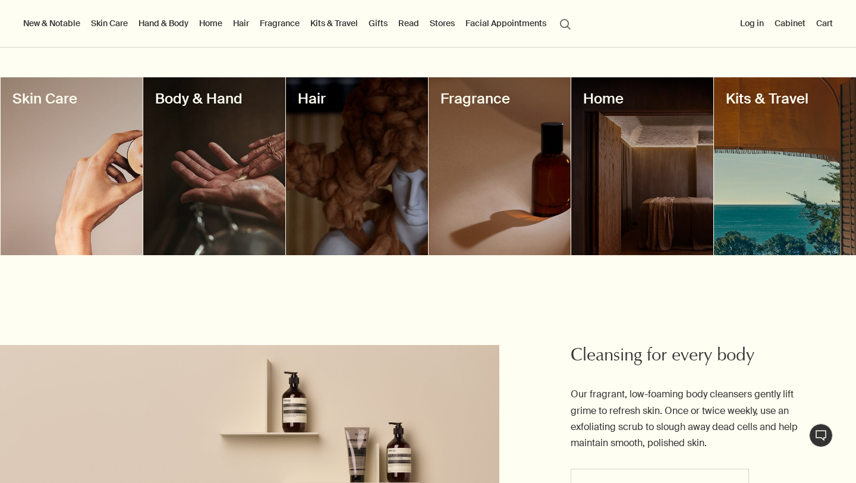
scroll to position [789, 0]
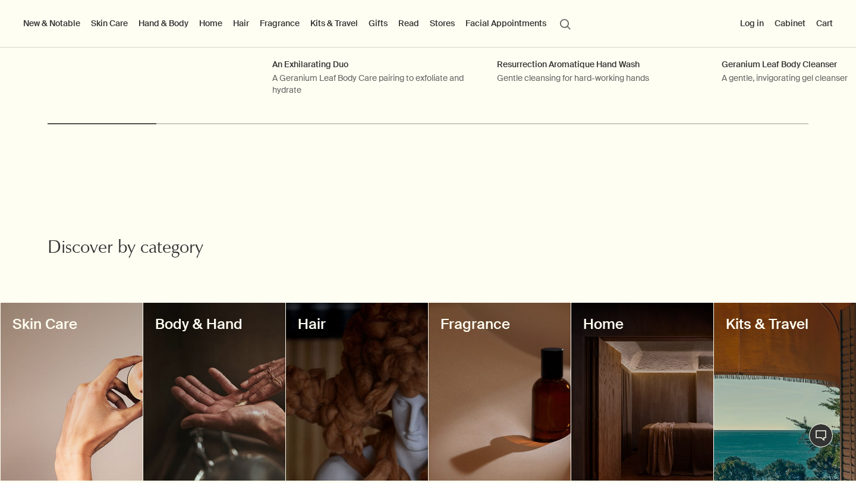
click at [111, 380] on div at bounding box center [72, 391] width 142 height 178
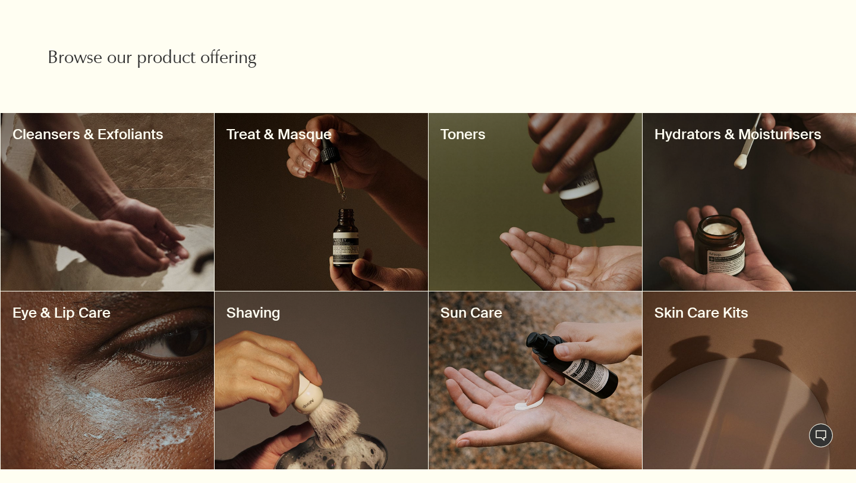
scroll to position [400, 0]
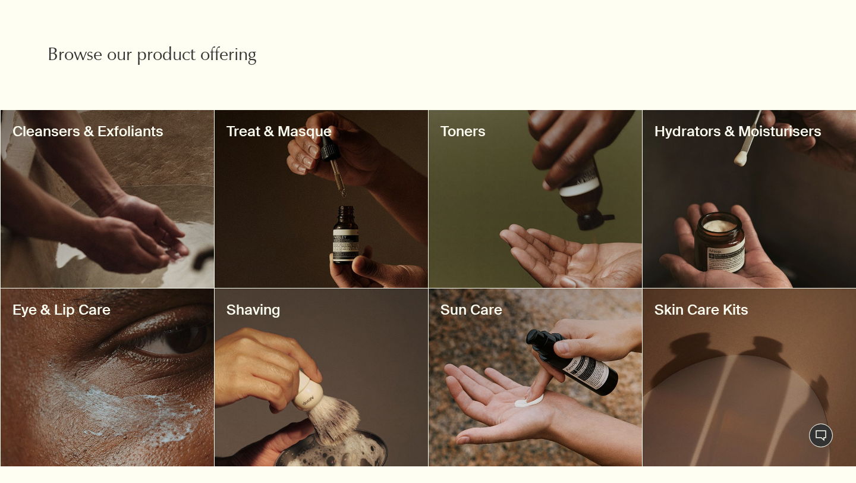
click at [153, 241] on div at bounding box center [107, 199] width 213 height 178
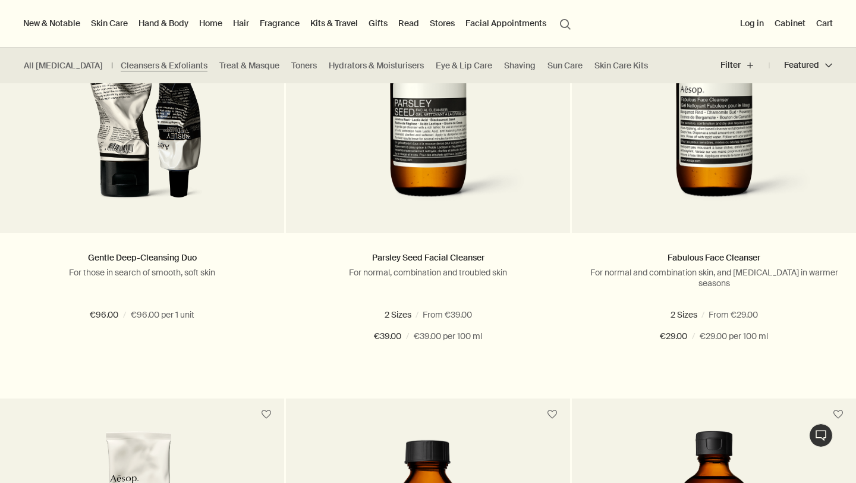
scroll to position [438, 0]
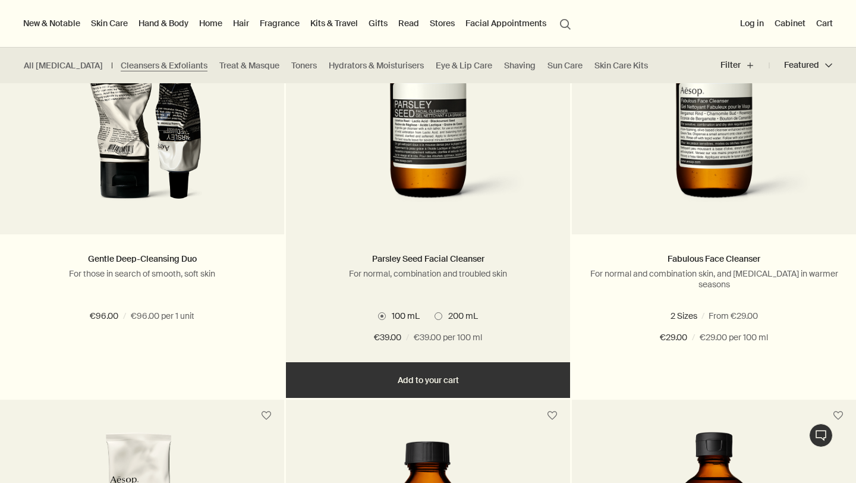
click at [449, 318] on span "200 mL" at bounding box center [460, 315] width 36 height 11
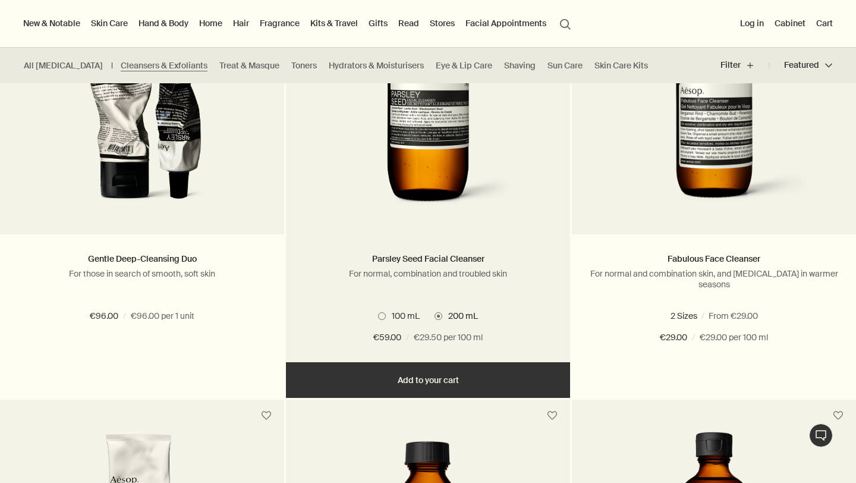
click at [387, 314] on span "100 mL" at bounding box center [403, 315] width 34 height 11
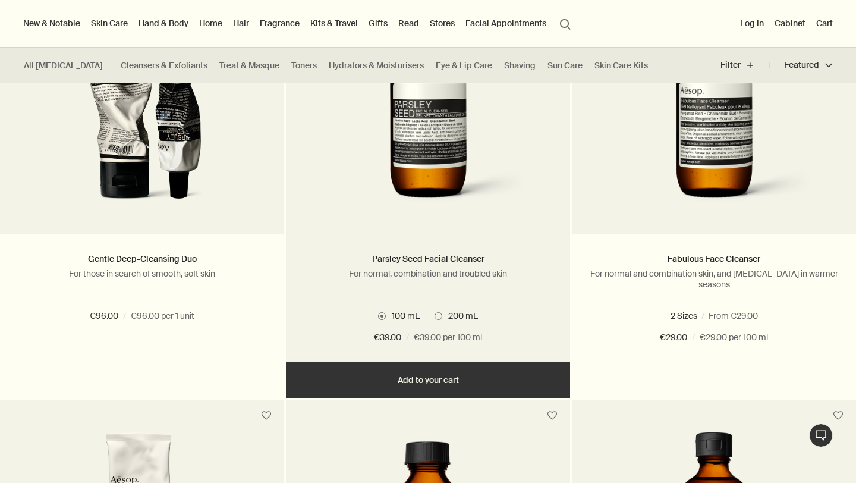
click at [444, 314] on span "200 mL" at bounding box center [460, 315] width 36 height 11
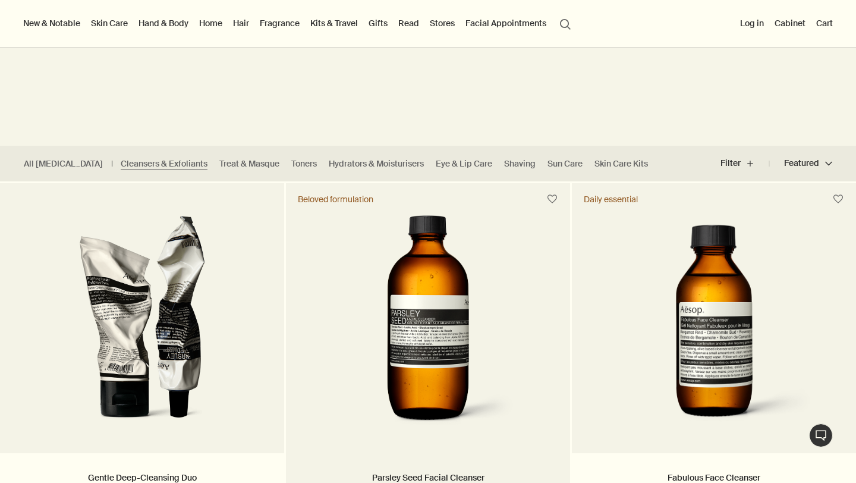
scroll to position [130, 0]
